Goal: Task Accomplishment & Management: Manage account settings

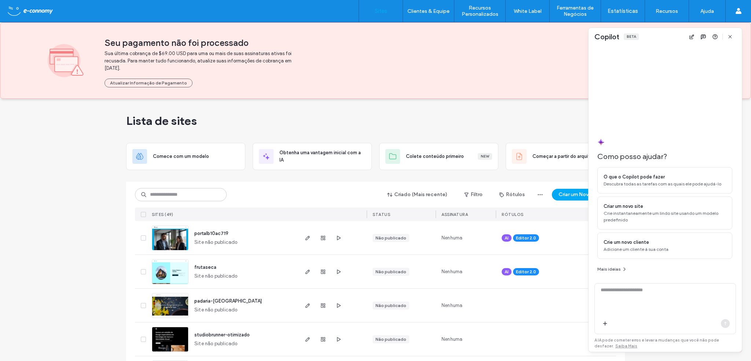
click at [541, 99] on div "Lista de sites" at bounding box center [375, 121] width 499 height 44
click at [730, 37] on icon "button" at bounding box center [730, 37] width 6 height 6
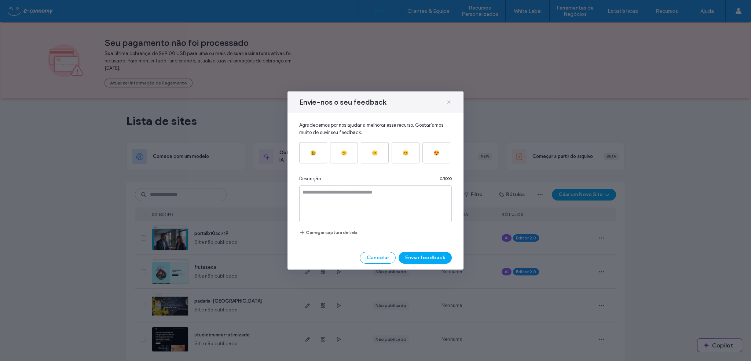
click at [446, 102] on icon at bounding box center [449, 102] width 6 height 6
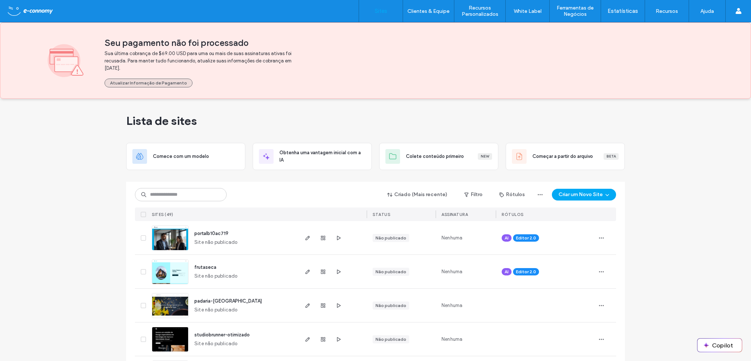
click at [131, 80] on button "Atualizar Informaçāo de Pagamento" at bounding box center [149, 82] width 88 height 9
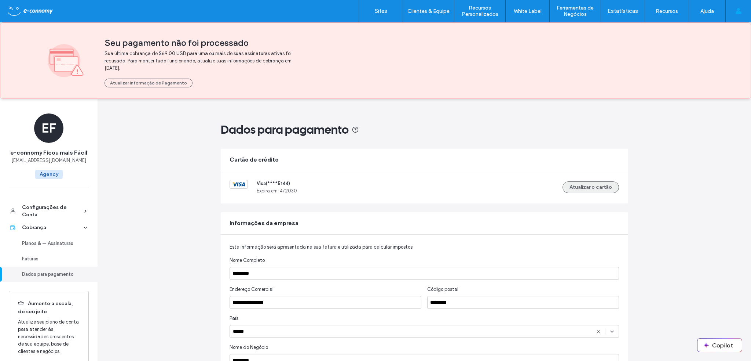
click at [597, 184] on button "Atualizar o cartão" at bounding box center [591, 187] width 56 height 12
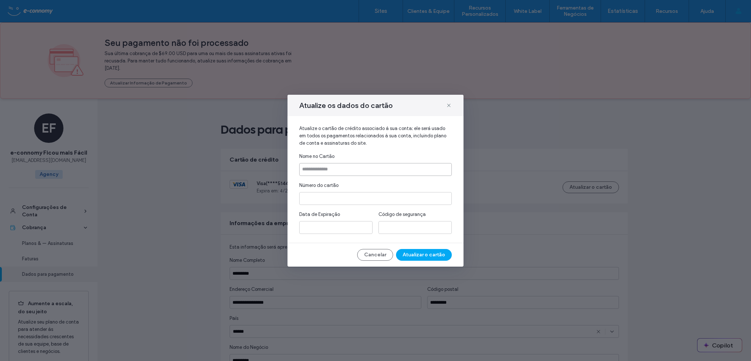
click at [342, 172] on input at bounding box center [375, 169] width 153 height 13
type input "**********"
click at [426, 256] on button "Atualizar o cartão" at bounding box center [424, 255] width 56 height 12
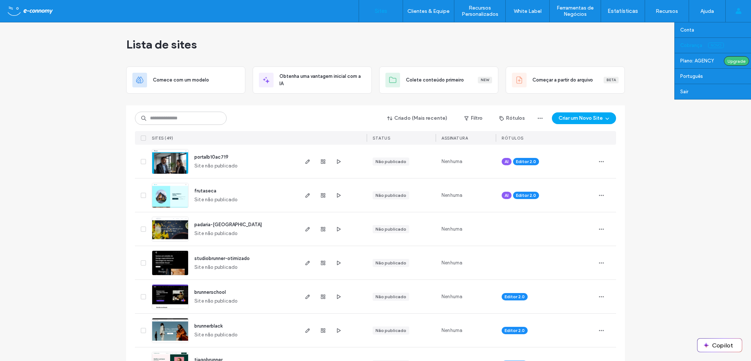
click at [691, 45] on label "Cobrança" at bounding box center [691, 46] width 22 height 6
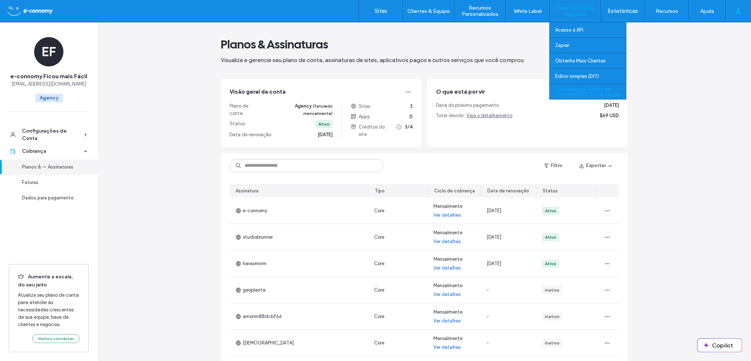
click at [580, 91] on label "Onboarding e Gestão em [GEOGRAPHIC_DATA] Escala" at bounding box center [590, 91] width 71 height 11
click at [569, 61] on label "Obtenha Mais Clientes" at bounding box center [580, 61] width 51 height 6
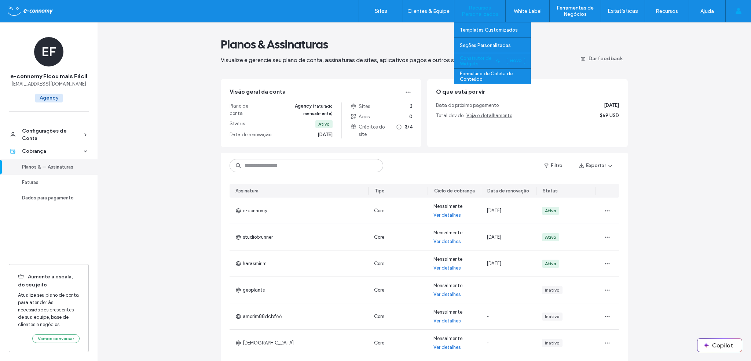
click at [482, 56] on label "Construtor de Widgets" at bounding box center [476, 60] width 33 height 11
